Goal: Task Accomplishment & Management: Manage account settings

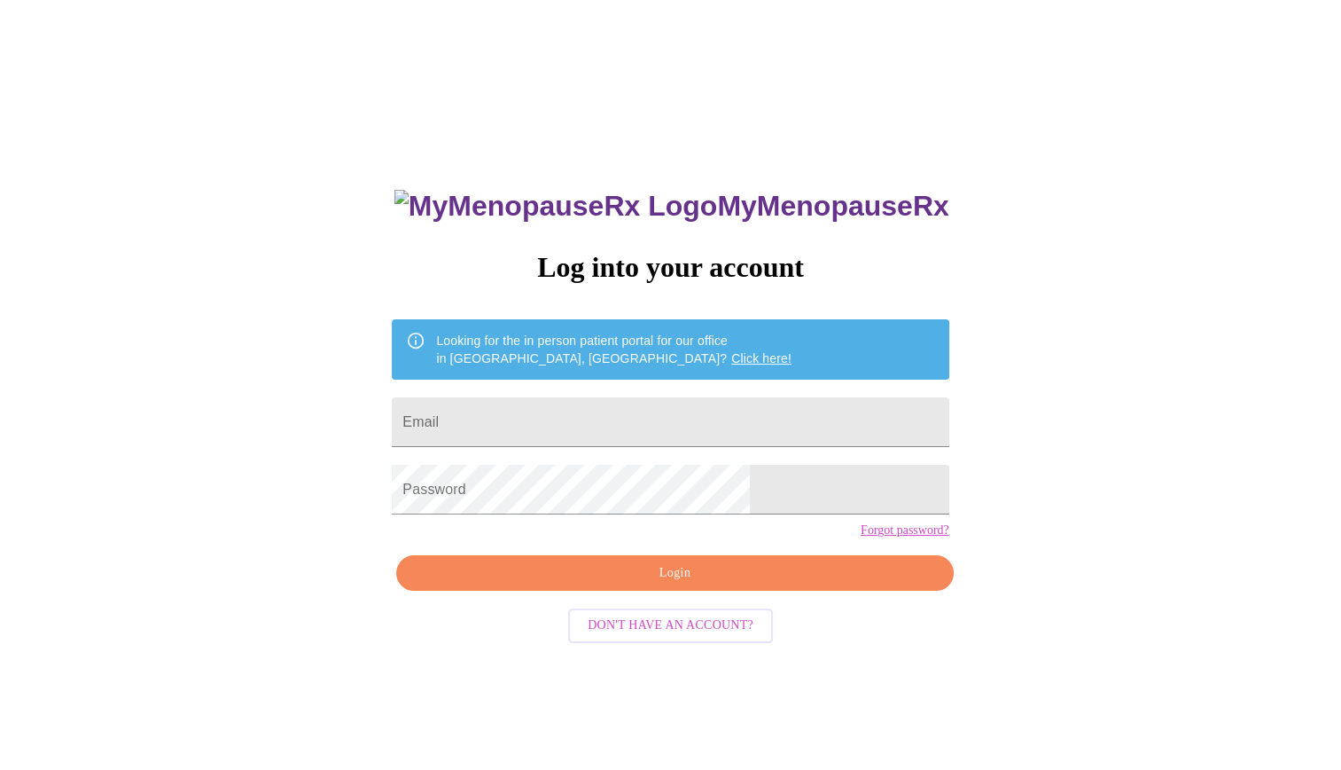
type input "[EMAIL_ADDRESS][DOMAIN_NAME]"
click at [794, 584] on span "Login" at bounding box center [675, 573] width 516 height 22
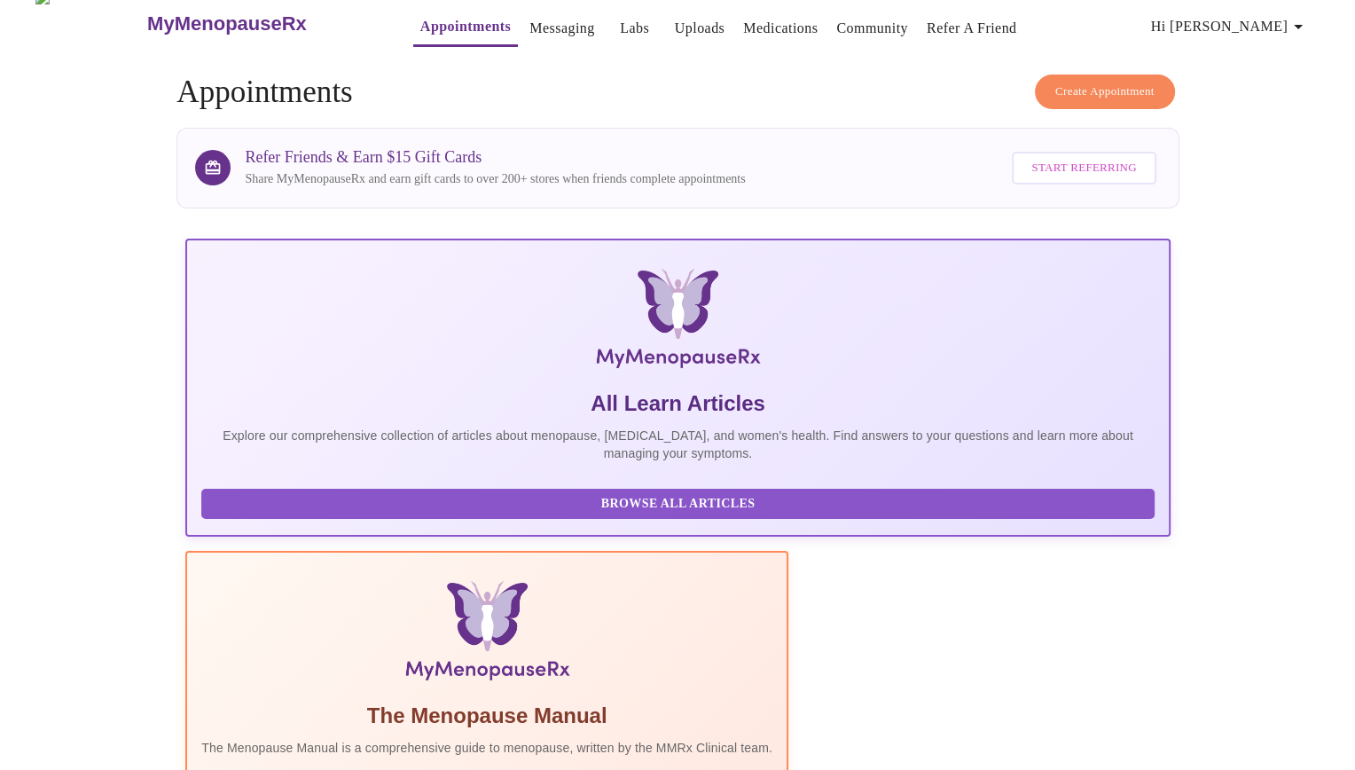
scroll to position [14, 0]
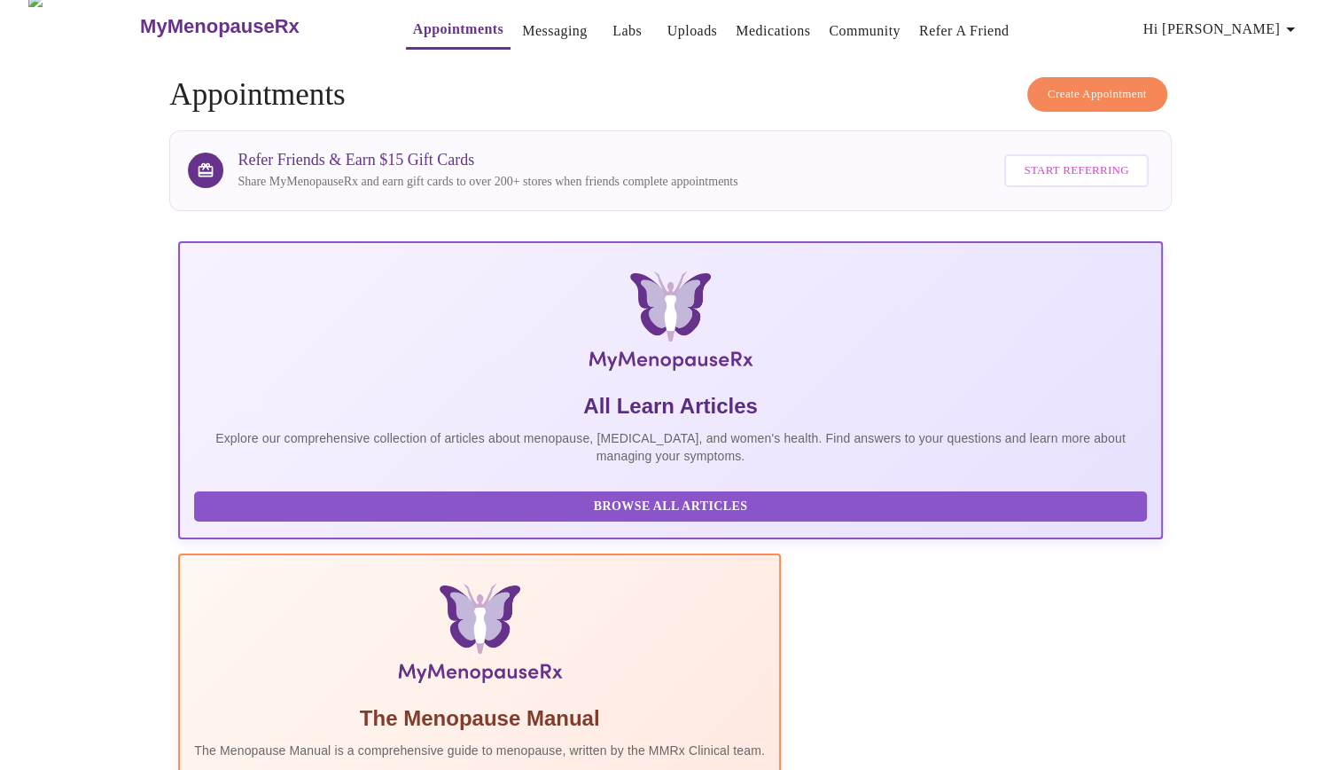
click at [1277, 32] on span "Hi [PERSON_NAME]" at bounding box center [1223, 29] width 158 height 25
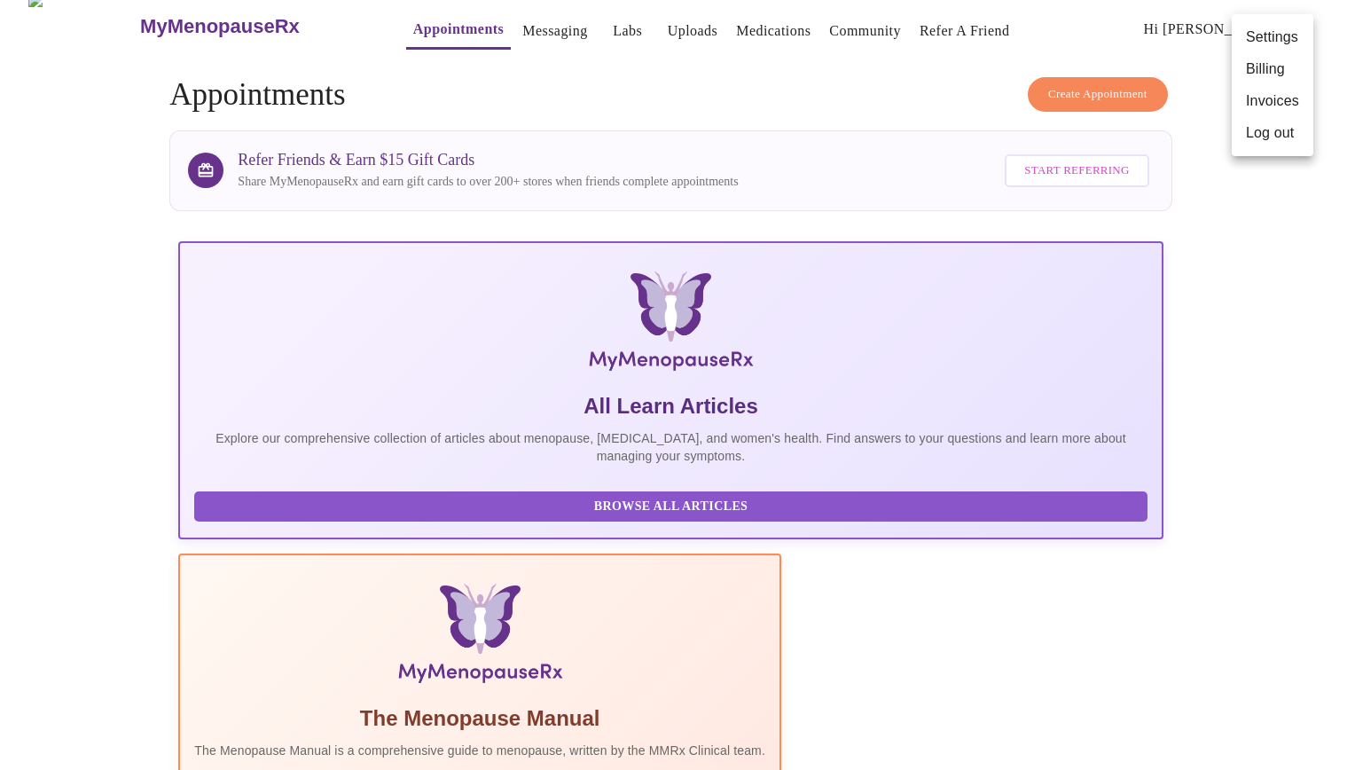
click at [1289, 104] on li "Invoices" at bounding box center [1272, 101] width 82 height 32
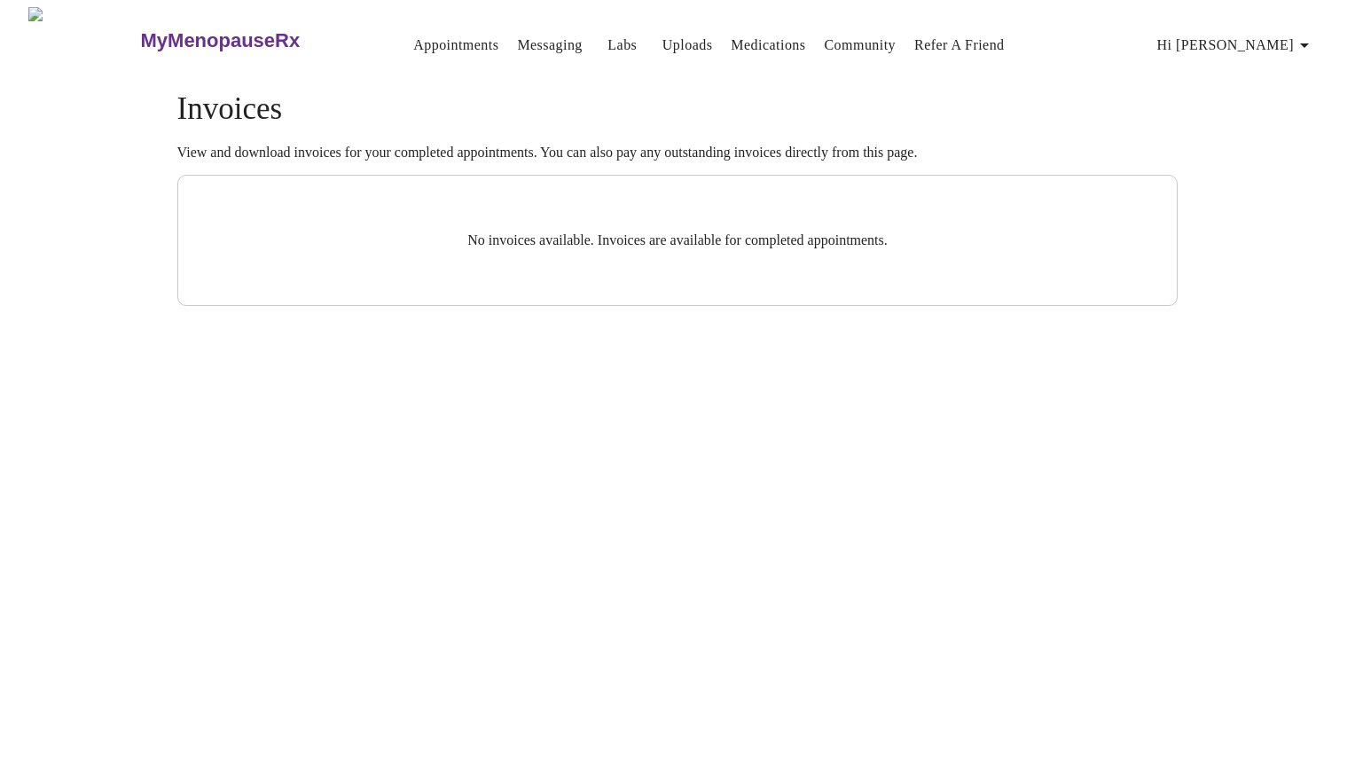
click at [1293, 37] on span "Hi [PERSON_NAME]" at bounding box center [1236, 45] width 158 height 25
click at [1295, 79] on li "Billing" at bounding box center [1286, 70] width 82 height 32
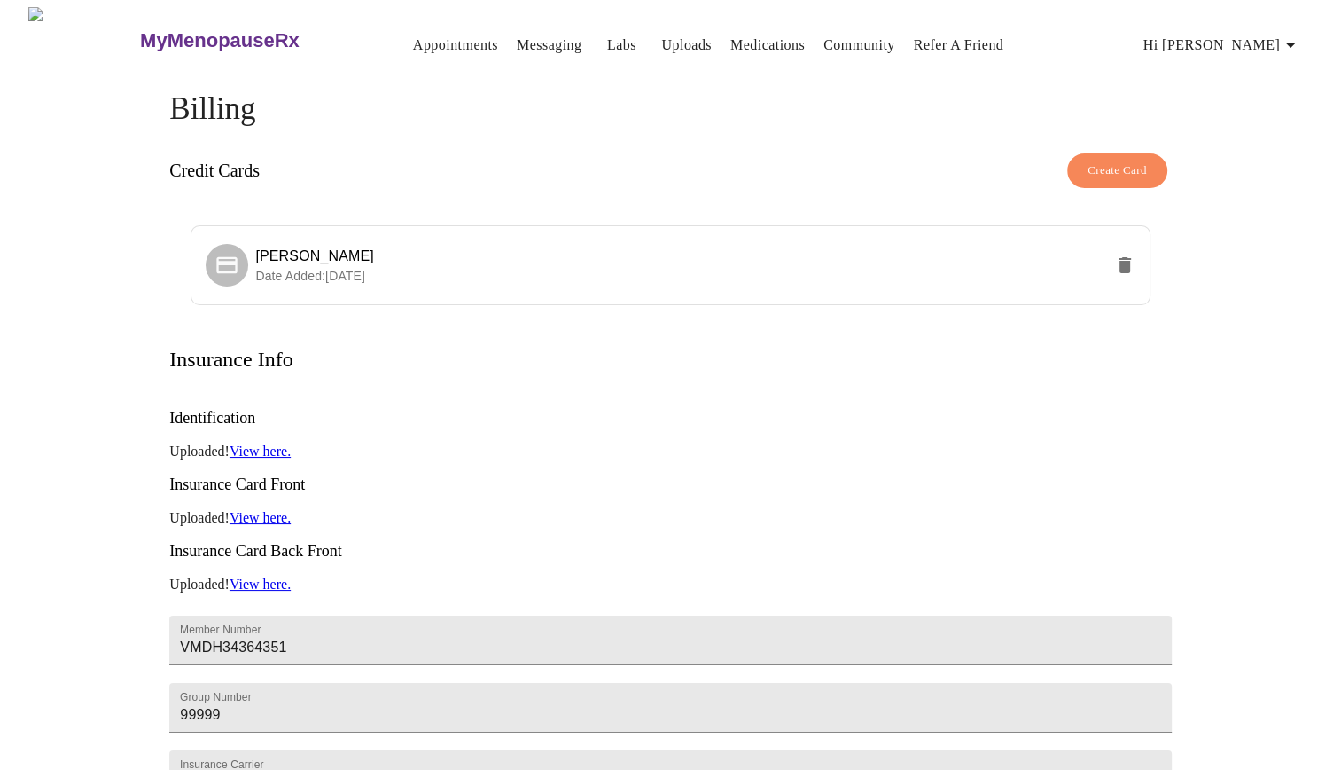
click at [766, 33] on link "Medications" at bounding box center [768, 45] width 74 height 25
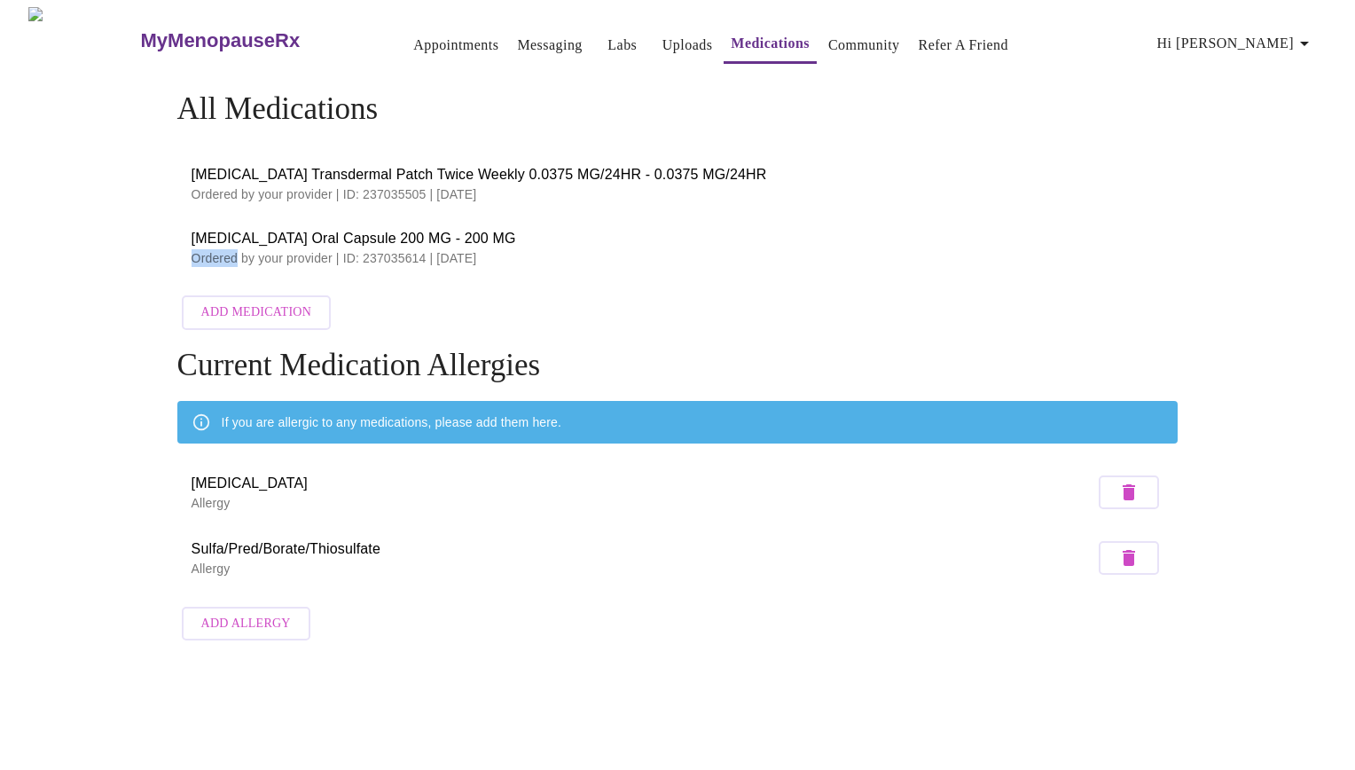
click at [199, 240] on span "[MEDICAL_DATA] Oral Capsule 200 MG - 200 MG" at bounding box center [678, 238] width 973 height 21
click at [198, 232] on span "[MEDICAL_DATA] Oral Capsule 200 MG - 200 MG" at bounding box center [678, 238] width 973 height 21
